Goal: Task Accomplishment & Management: Complete application form

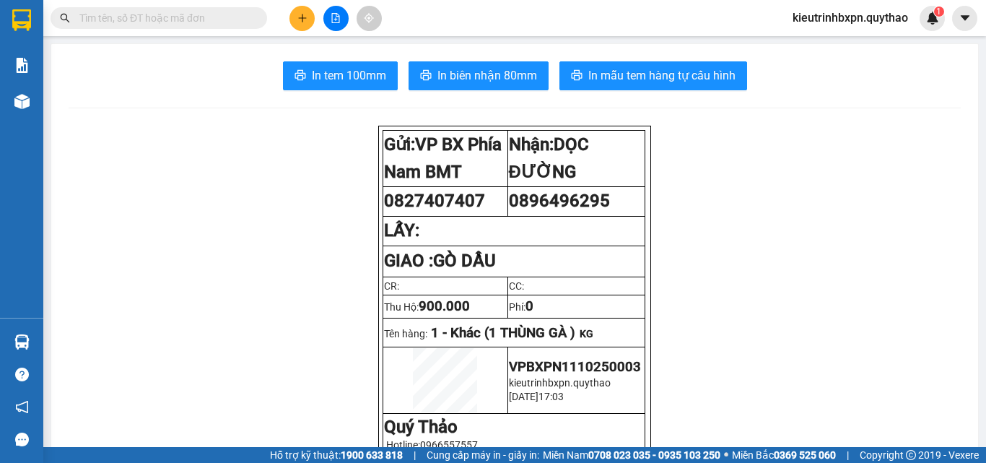
click at [132, 22] on input "text" at bounding box center [164, 18] width 170 height 16
click at [121, 18] on input "text" at bounding box center [164, 18] width 170 height 16
click at [121, 17] on input "text" at bounding box center [164, 18] width 170 height 16
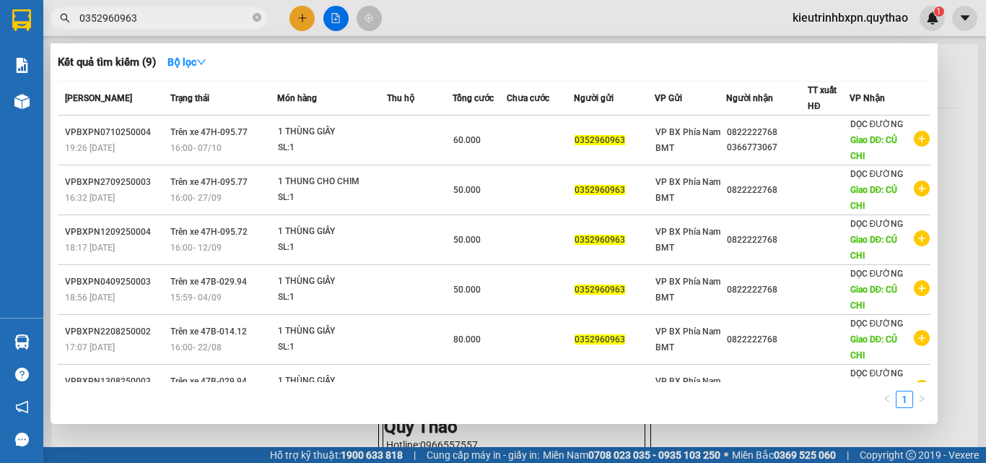
drag, startPoint x: 150, startPoint y: 20, endPoint x: 64, endPoint y: 8, distance: 87.5
click at [64, 8] on span "0352960963" at bounding box center [159, 18] width 217 height 22
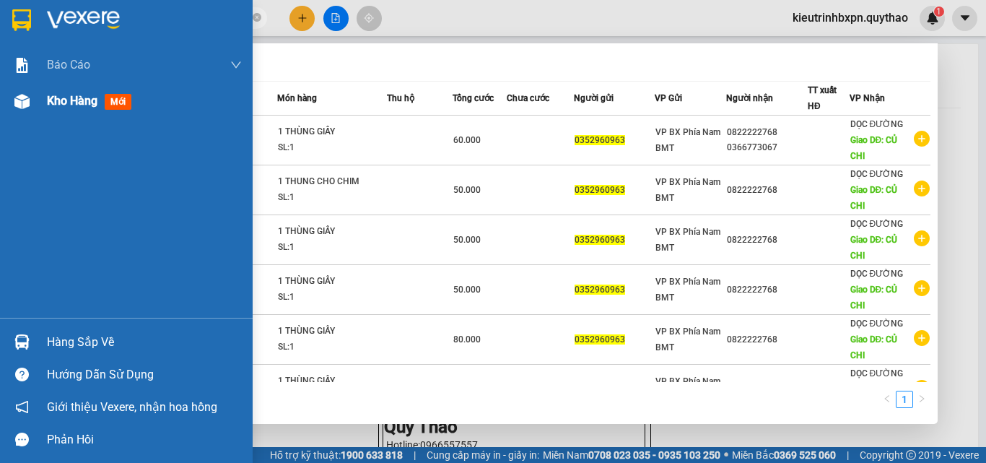
type input "0352960963"
click at [45, 96] on div "Kho hàng mới" at bounding box center [126, 101] width 253 height 36
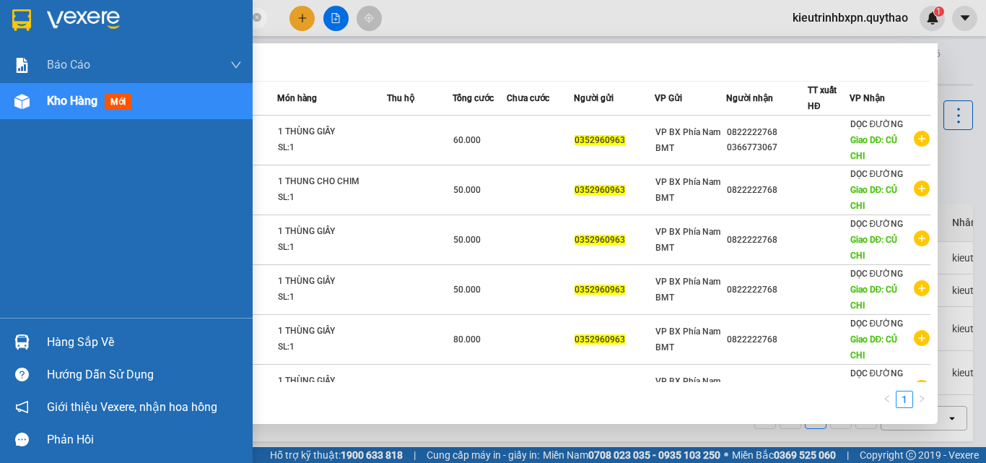
drag, startPoint x: 92, startPoint y: 91, endPoint x: 109, endPoint y: 96, distance: 17.4
click at [92, 92] on div "Kho hàng mới" at bounding box center [144, 101] width 195 height 36
click at [35, 93] on div "Kho hàng mới" at bounding box center [126, 101] width 253 height 36
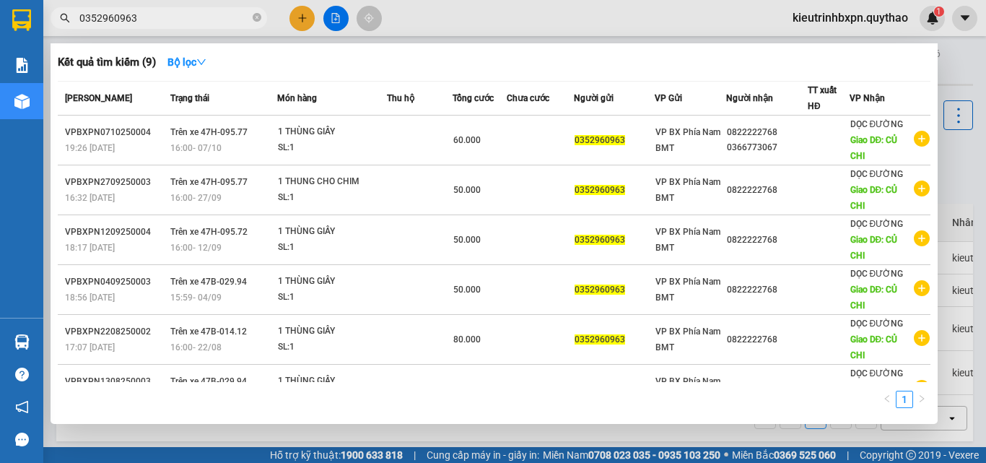
click at [303, 20] on div at bounding box center [493, 231] width 986 height 463
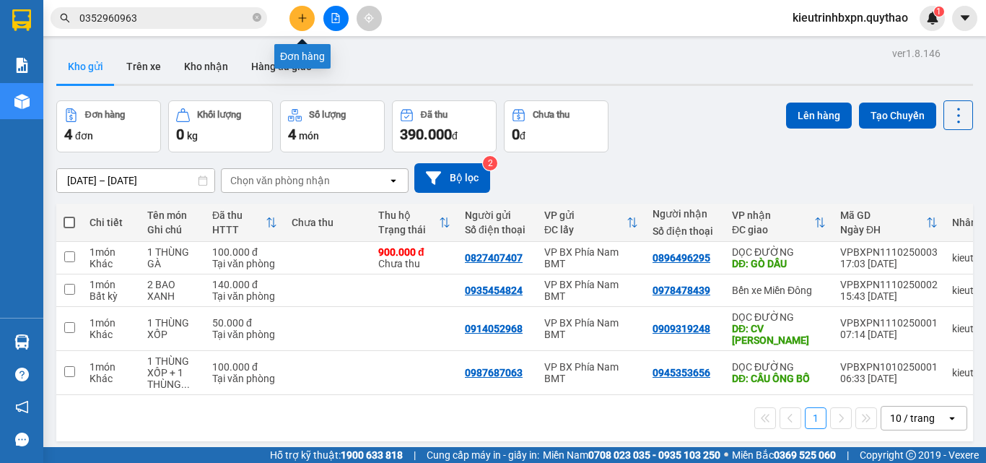
click at [305, 19] on icon "plus" at bounding box center [302, 18] width 10 height 10
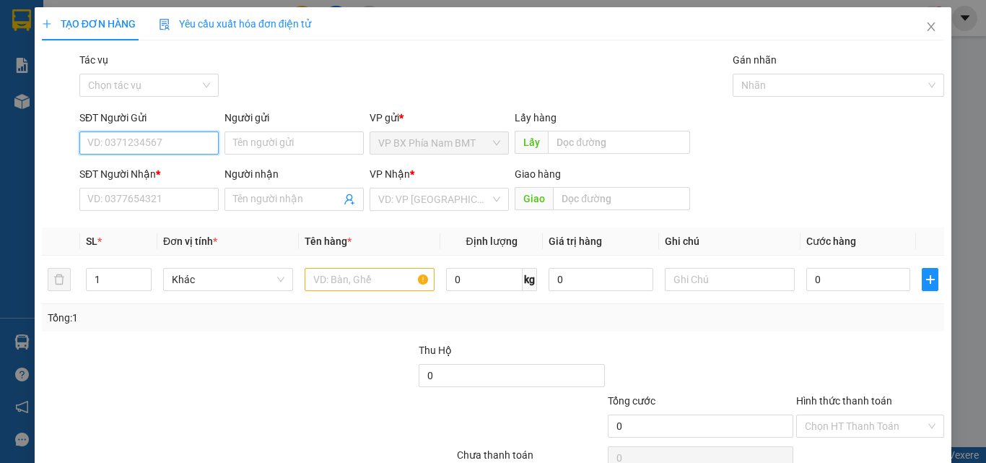
click at [141, 146] on input "SĐT Người Gửi" at bounding box center [148, 142] width 139 height 23
paste input "0352960963"
type input "0352960963"
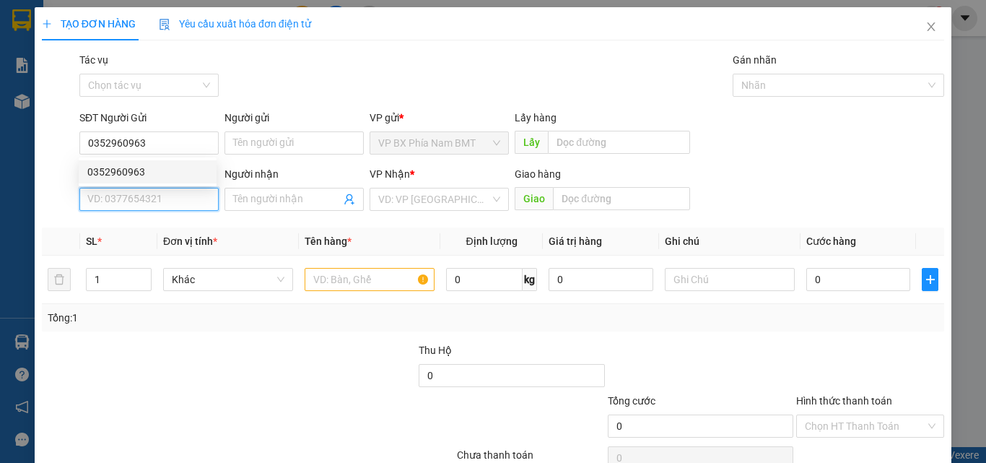
click at [113, 200] on input "SĐT Người Nhận *" at bounding box center [148, 199] width 139 height 23
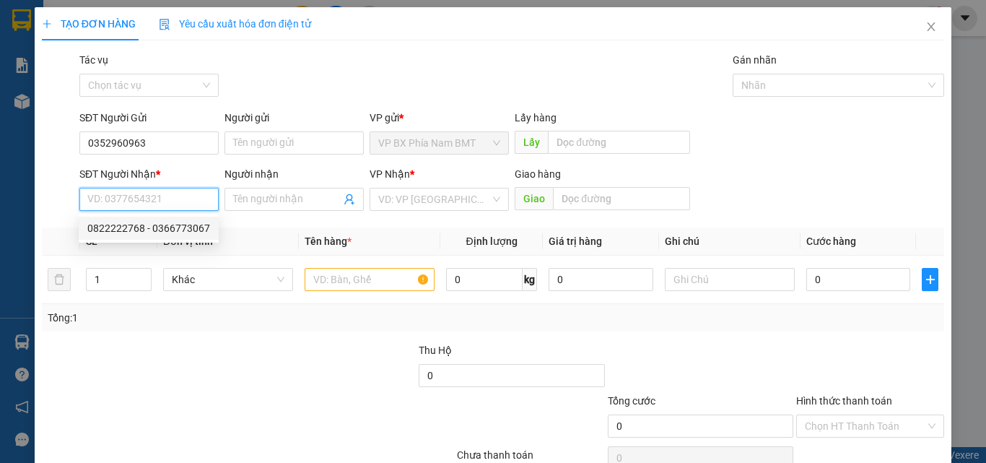
click at [95, 196] on input "SĐT Người Nhận *" at bounding box center [148, 199] width 139 height 23
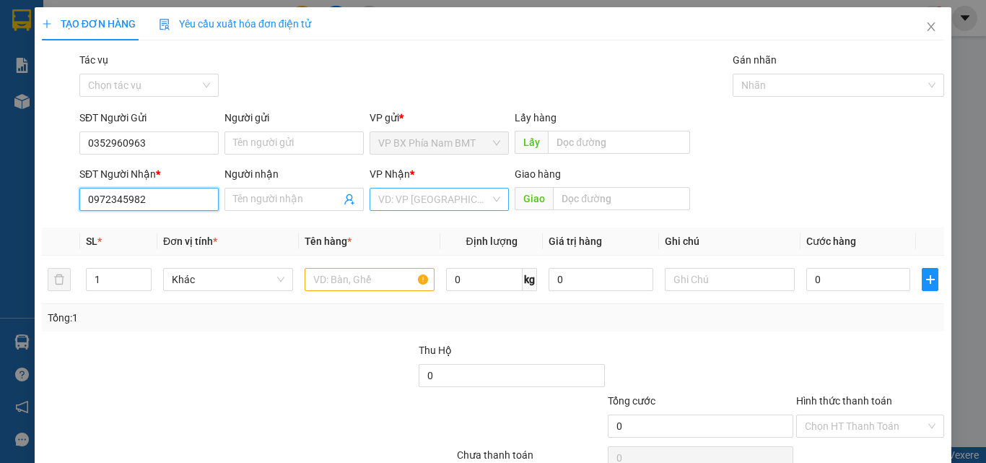
type input "0972345982"
click at [432, 199] on input "search" at bounding box center [434, 199] width 112 height 22
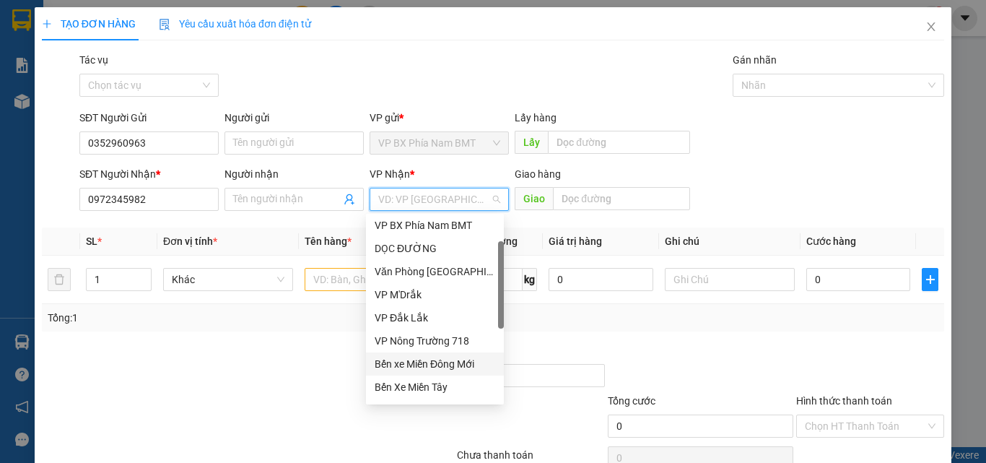
scroll to position [144, 0]
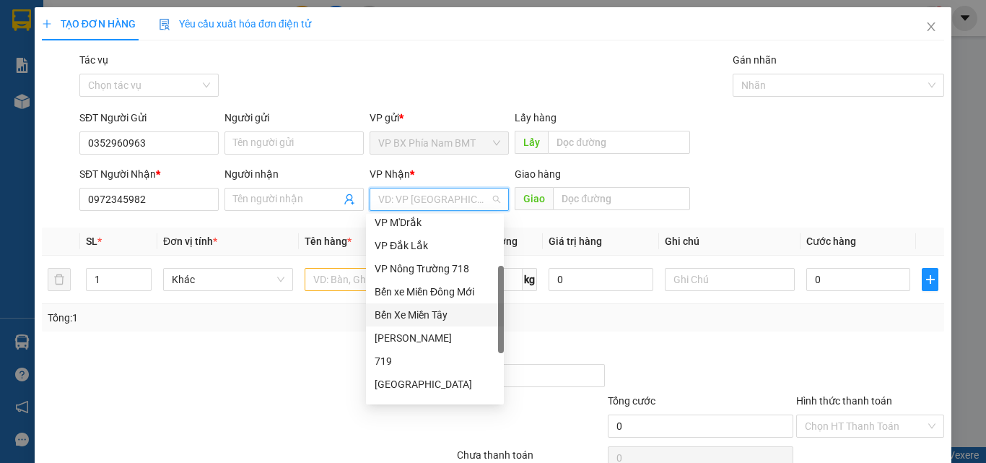
click at [435, 316] on div "Bến Xe Miền Tây" at bounding box center [435, 315] width 121 height 16
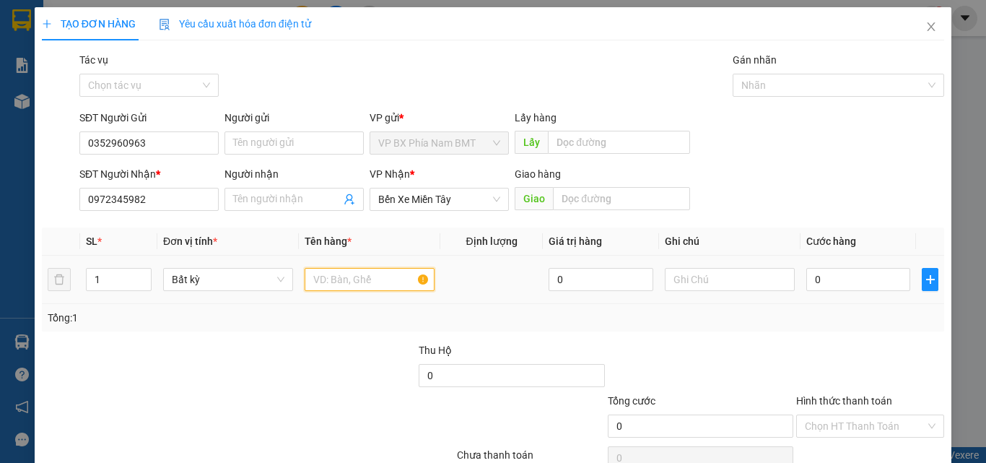
click at [349, 284] on input "text" at bounding box center [370, 279] width 130 height 23
type input "7 THÙNG GIẤY"
click at [829, 276] on input "0" at bounding box center [858, 279] width 104 height 23
click at [817, 276] on input "0" at bounding box center [858, 279] width 104 height 23
click at [806, 281] on input "0" at bounding box center [858, 279] width 104 height 23
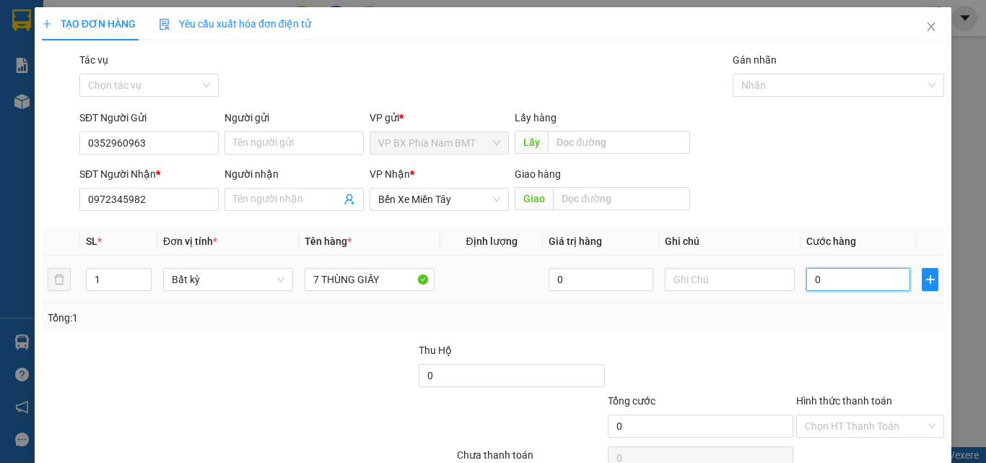
click at [806, 279] on input "0" at bounding box center [858, 279] width 104 height 23
type input "30"
type input "350"
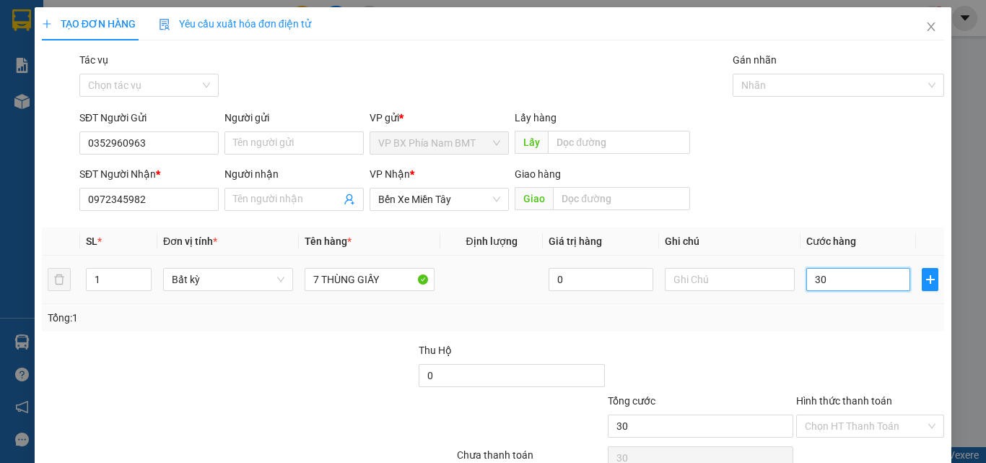
type input "350"
type input "3.500"
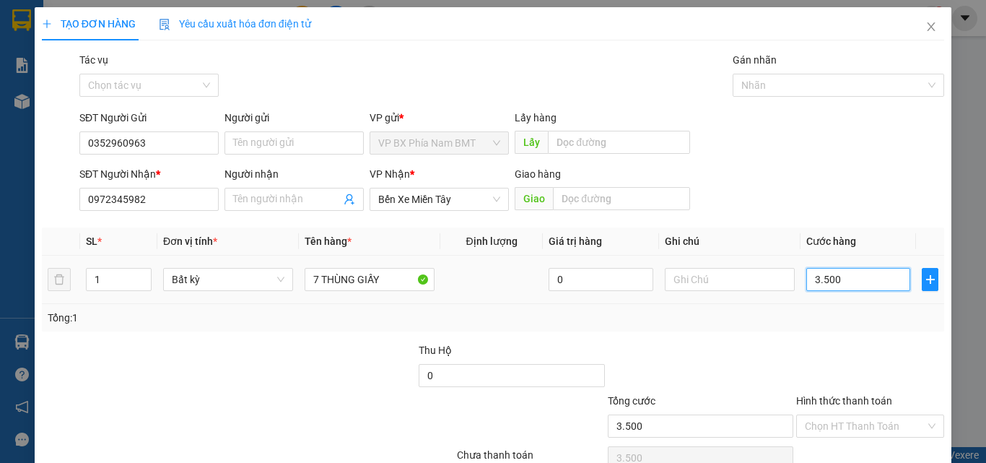
type input "35.000"
type input "350.000"
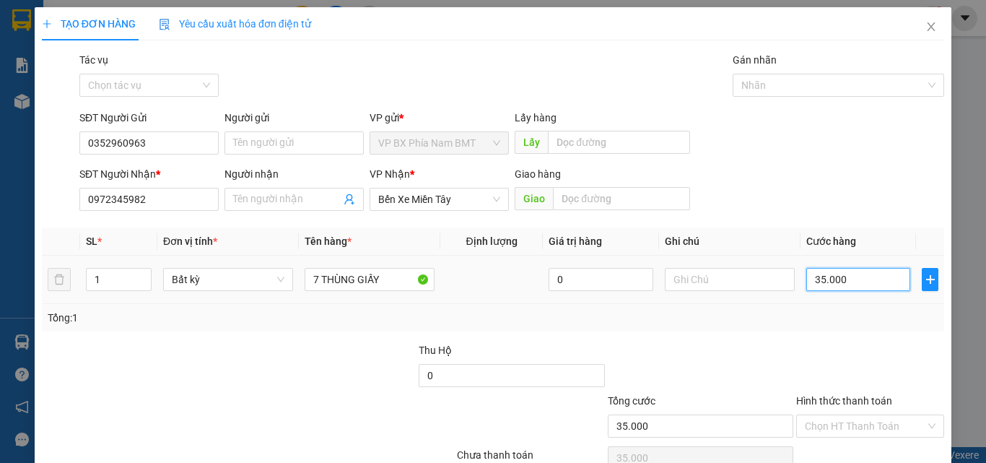
type input "350.000"
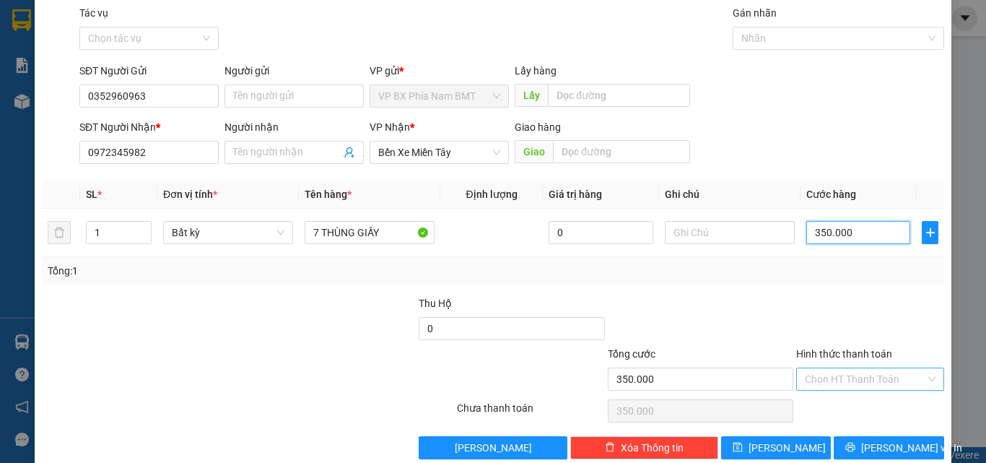
scroll to position [71, 0]
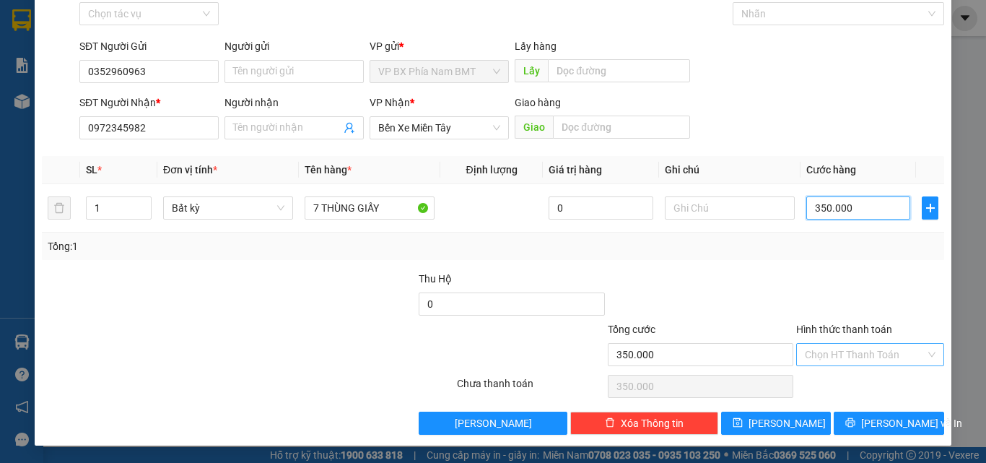
type input "350.000"
click at [867, 358] on input "Hình thức thanh toán" at bounding box center [865, 355] width 121 height 22
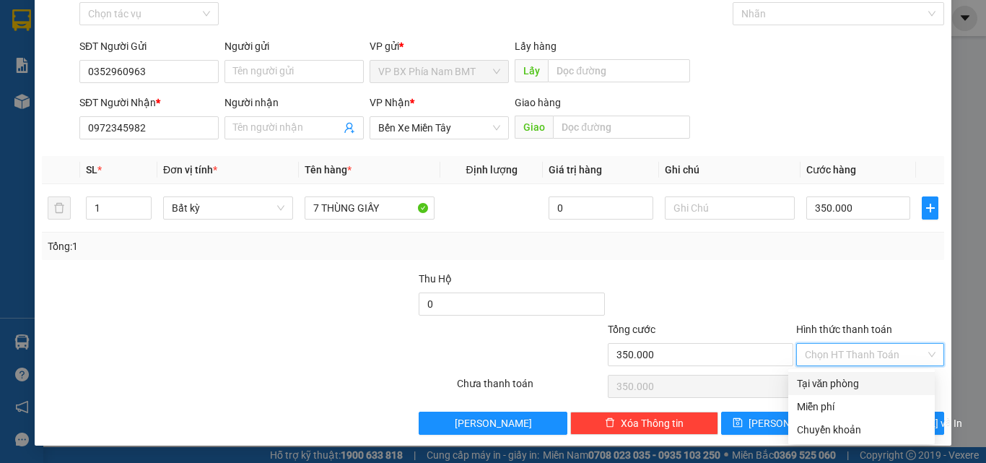
click at [855, 385] on div "Tại văn phòng" at bounding box center [861, 383] width 129 height 16
type input "0"
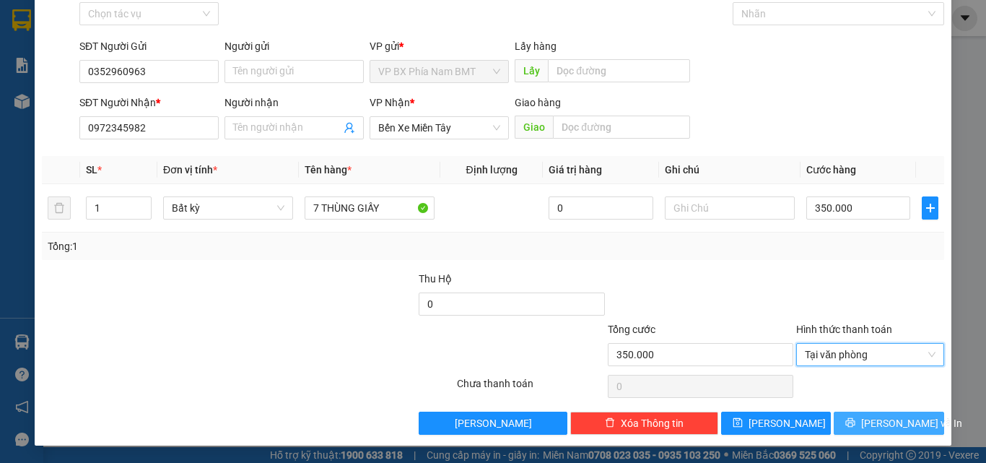
click at [875, 418] on span "[PERSON_NAME] và In" at bounding box center [911, 423] width 101 height 16
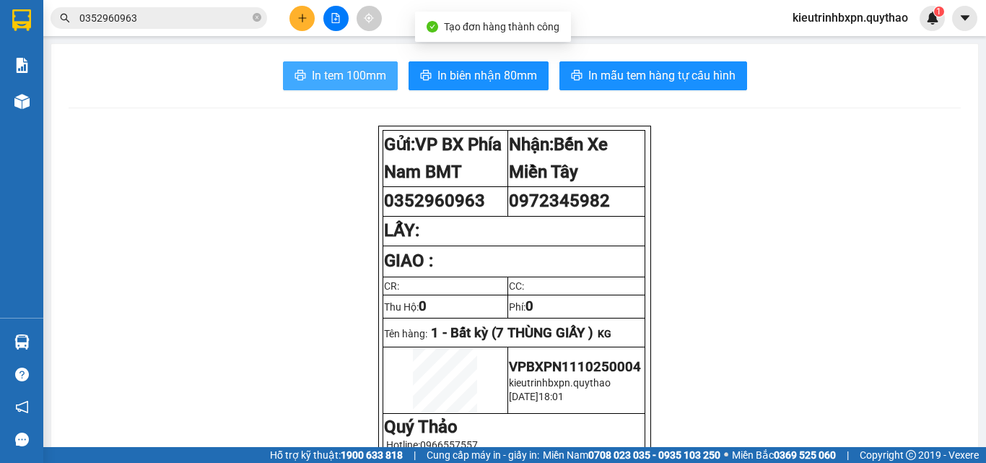
click at [313, 75] on span "In tem 100mm" at bounding box center [349, 75] width 74 height 18
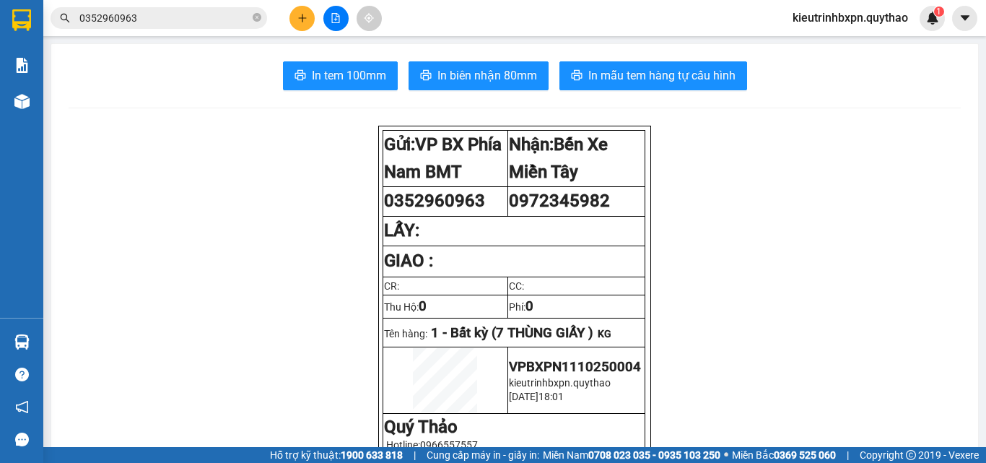
click at [428, 69] on button "In biên nhận 80mm" at bounding box center [479, 75] width 140 height 29
click at [301, 23] on button at bounding box center [301, 18] width 25 height 25
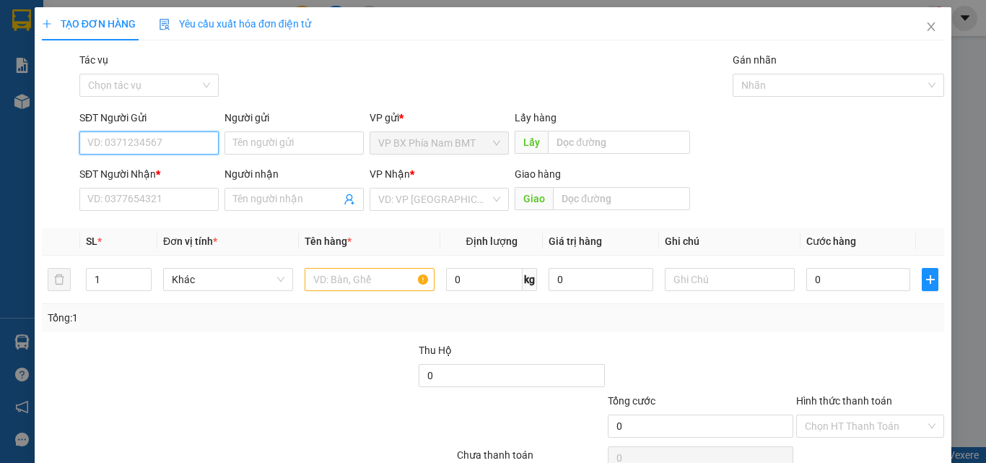
click at [110, 144] on input "SĐT Người Gửi" at bounding box center [148, 142] width 139 height 23
click at [126, 169] on div "0948822237" at bounding box center [147, 172] width 121 height 16
type input "0948822237"
type input "0902515936"
type input "BẦU BÀNG"
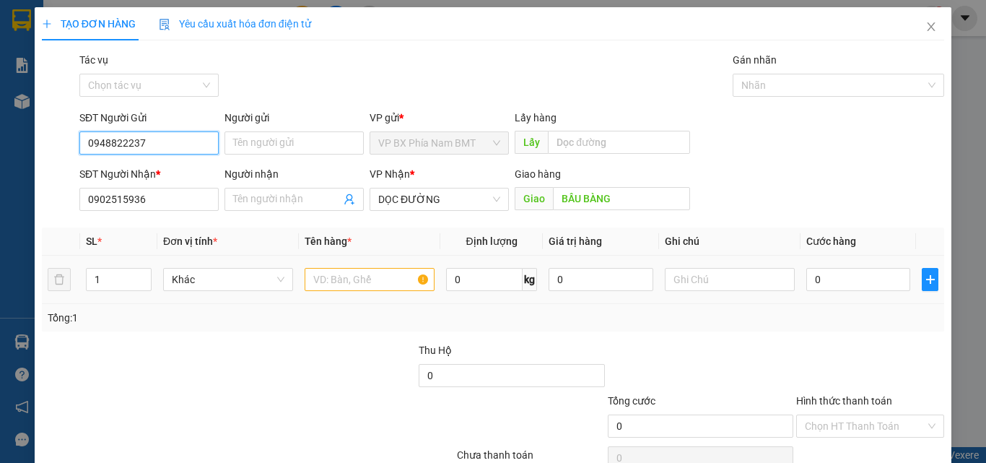
type input "0948822237"
click at [320, 275] on input "text" at bounding box center [370, 279] width 130 height 23
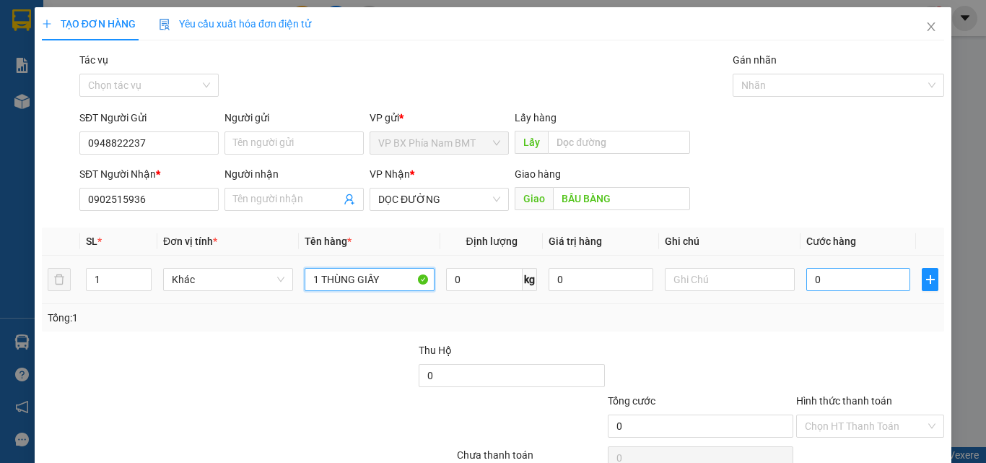
type input "1 THÙNG GIẤY"
type input "5"
type input "50"
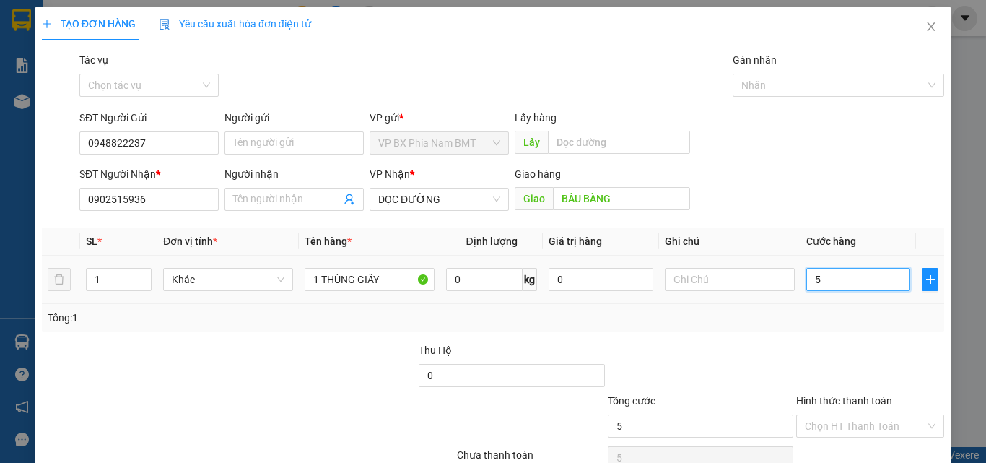
type input "50"
type input "500"
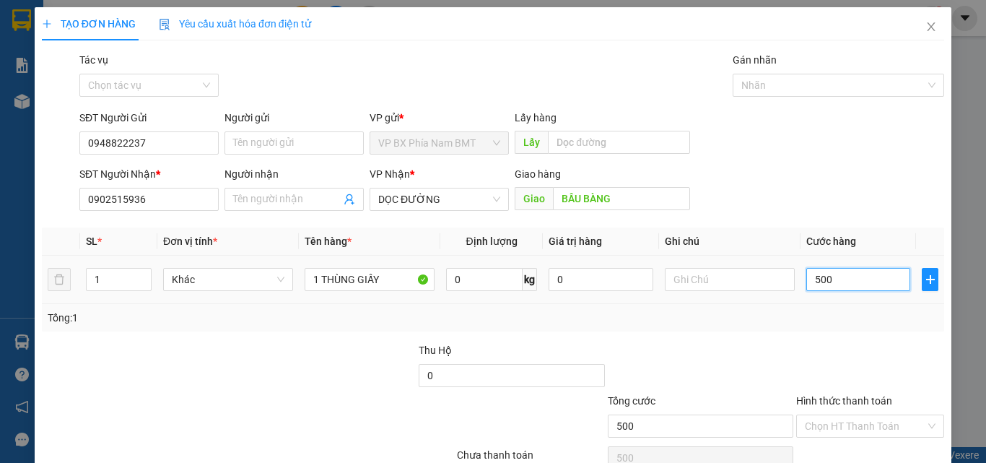
type input "5.000"
type input "50.000"
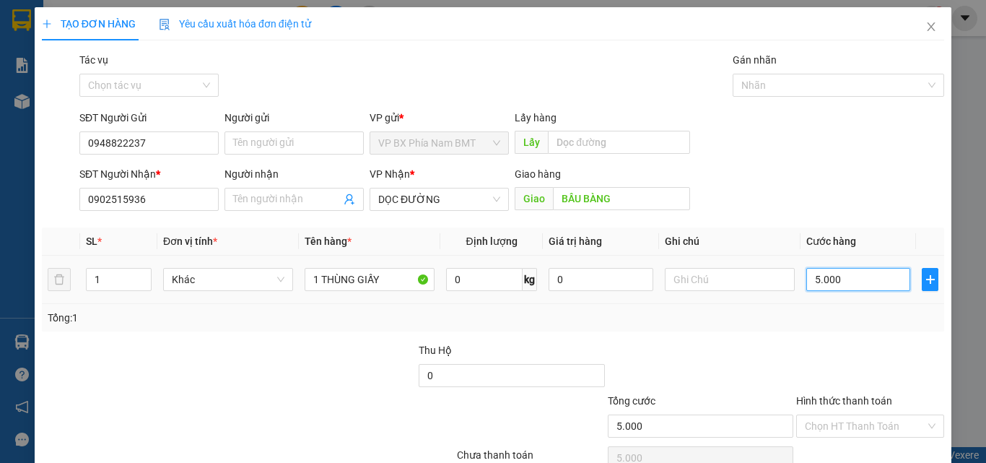
type input "50.000"
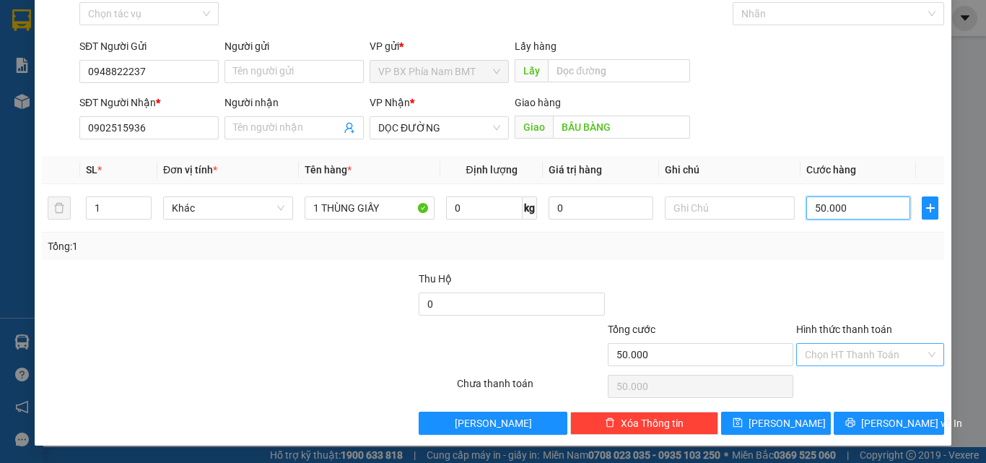
type input "50.000"
click at [853, 352] on input "Hình thức thanh toán" at bounding box center [865, 355] width 121 height 22
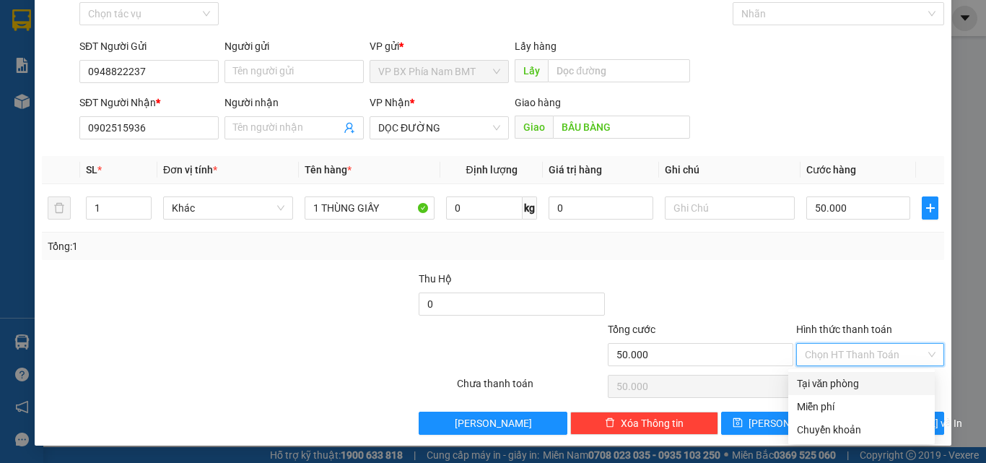
click at [856, 376] on div "Tại văn phòng" at bounding box center [861, 383] width 129 height 16
type input "0"
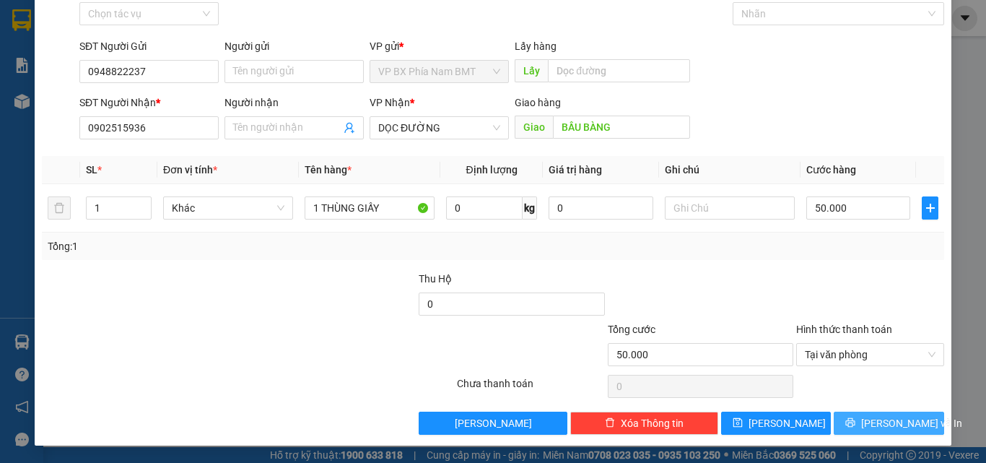
drag, startPoint x: 872, startPoint y: 424, endPoint x: 879, endPoint y: 426, distance: 7.4
click at [873, 424] on span "[PERSON_NAME] và In" at bounding box center [911, 423] width 101 height 16
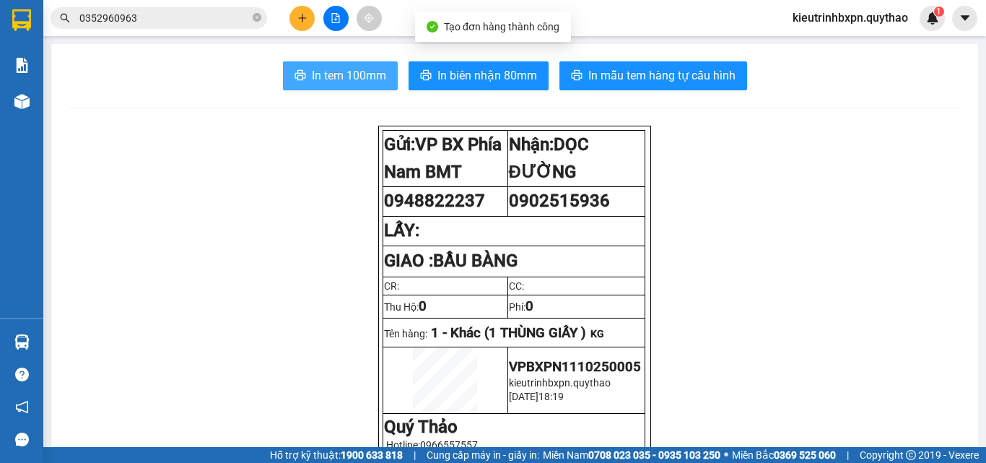
click at [330, 84] on span "In tem 100mm" at bounding box center [349, 75] width 74 height 18
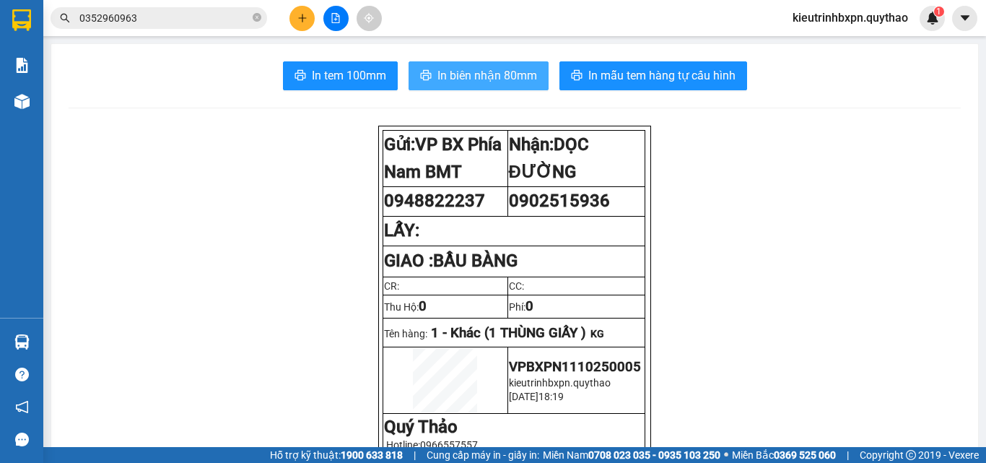
click at [440, 71] on span "In biên nhận 80mm" at bounding box center [487, 75] width 100 height 18
